Goal: Navigation & Orientation: Locate item on page

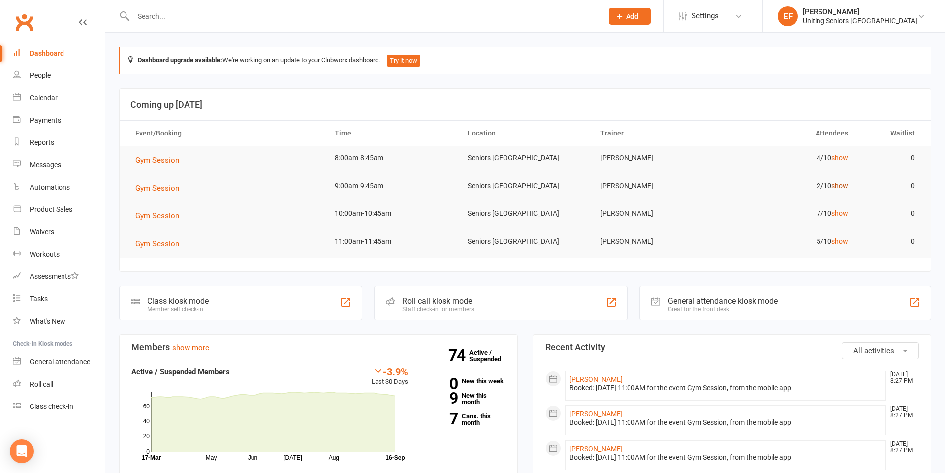
click at [836, 186] on link "show" at bounding box center [840, 186] width 17 height 8
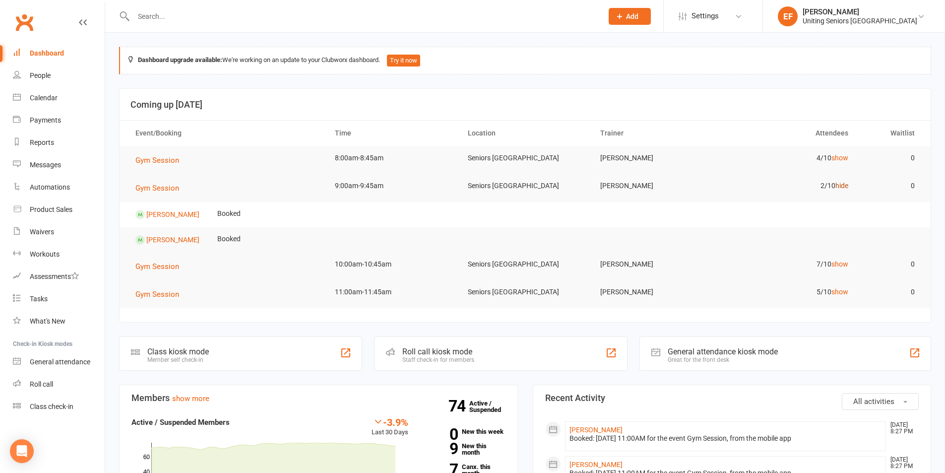
click at [836, 186] on link "hide" at bounding box center [842, 186] width 13 height 8
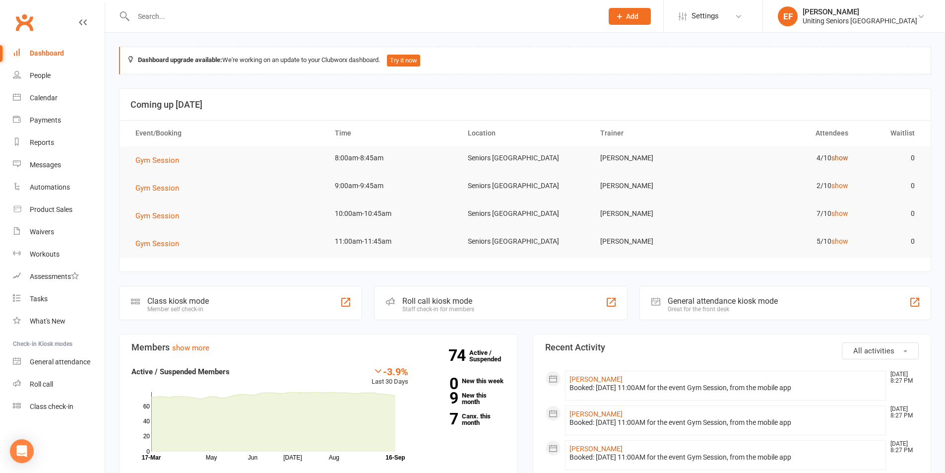
click at [839, 160] on link "show" at bounding box center [840, 158] width 17 height 8
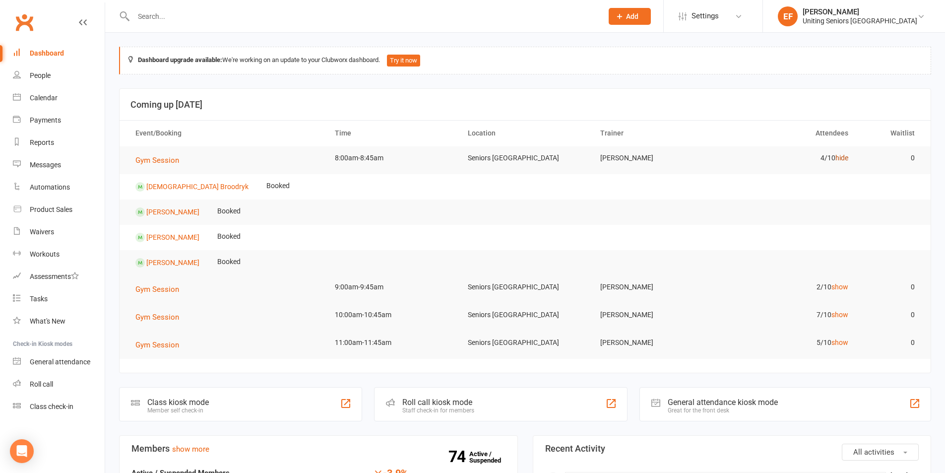
click at [839, 160] on link "hide" at bounding box center [842, 158] width 13 height 8
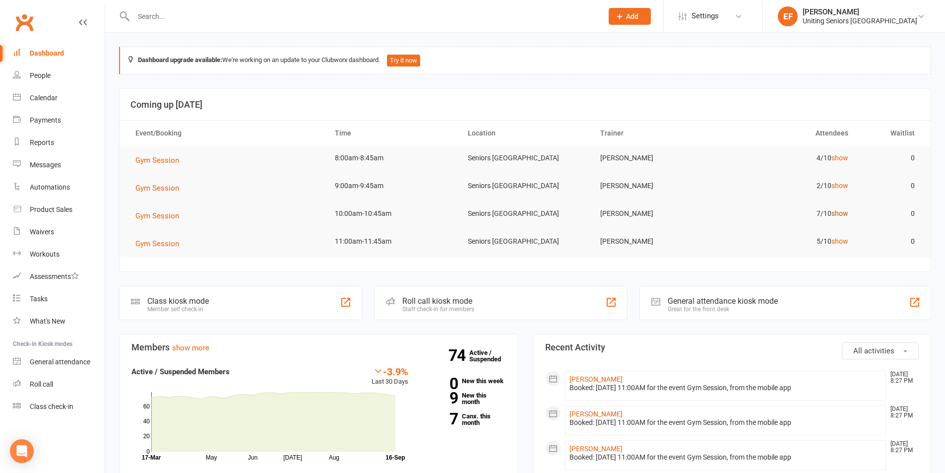
click at [838, 211] on link "show" at bounding box center [840, 213] width 17 height 8
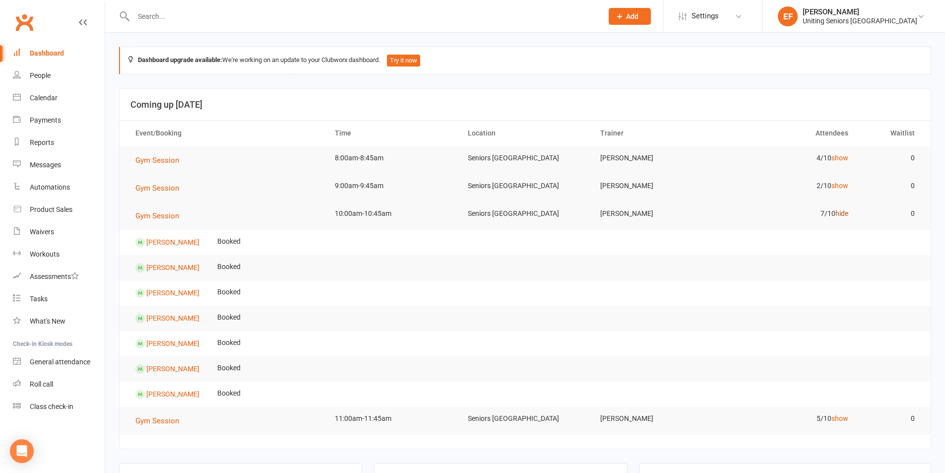
click at [839, 211] on link "hide" at bounding box center [842, 213] width 13 height 8
